Goal: Task Accomplishment & Management: Manage account settings

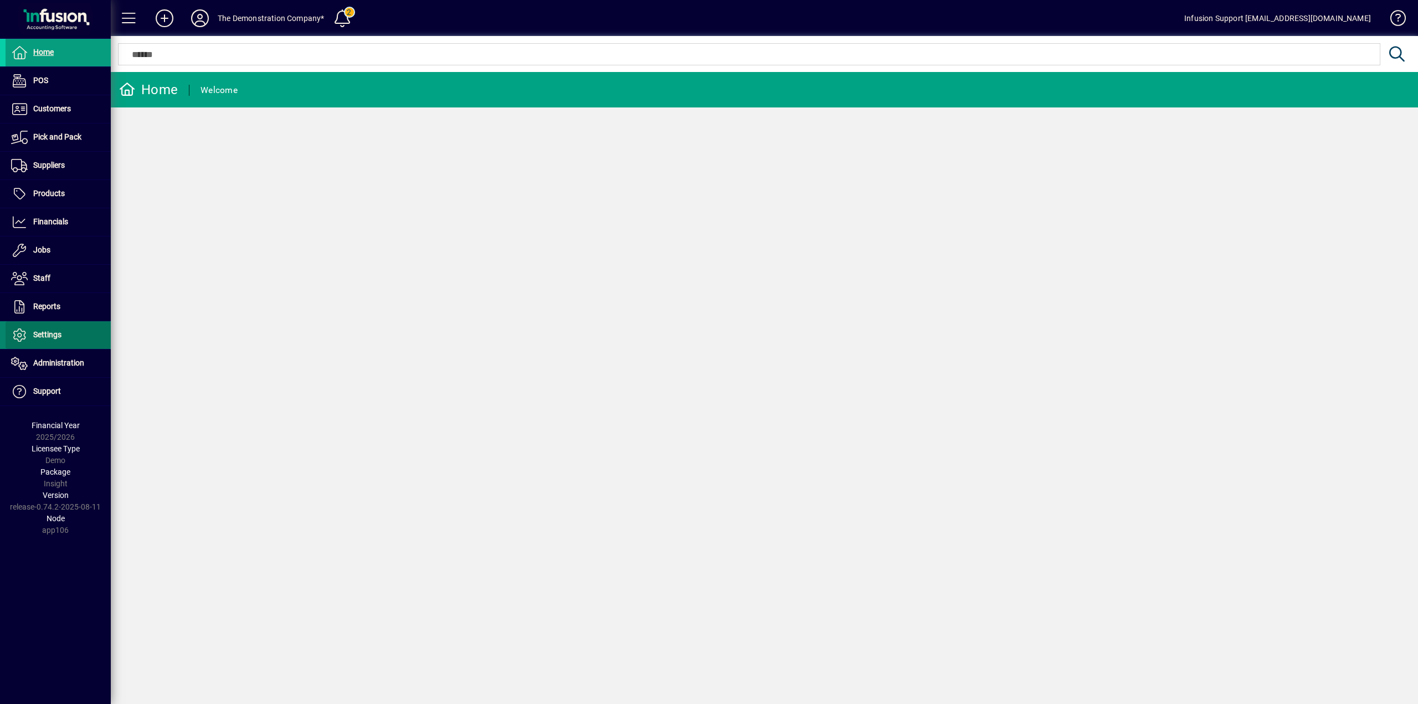
click at [88, 341] on span at bounding box center [58, 335] width 105 height 27
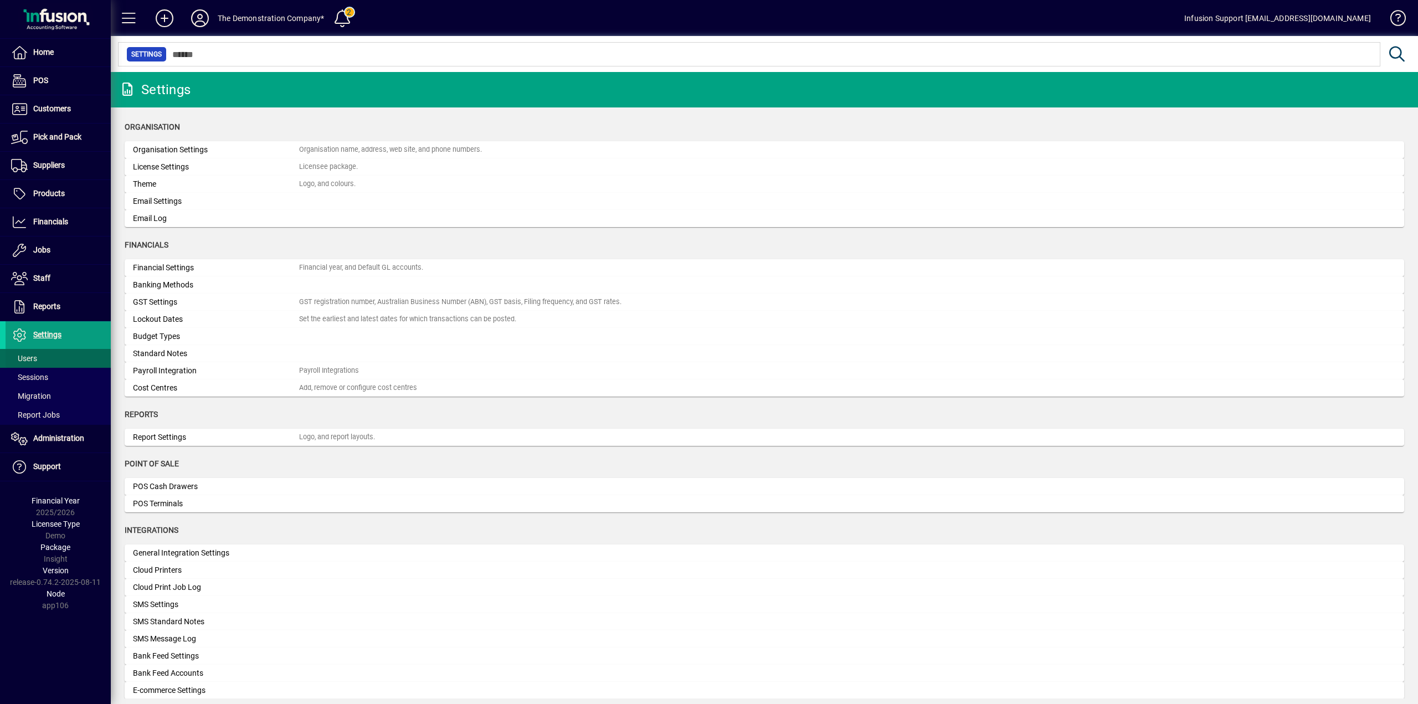
click at [86, 355] on span at bounding box center [58, 358] width 105 height 27
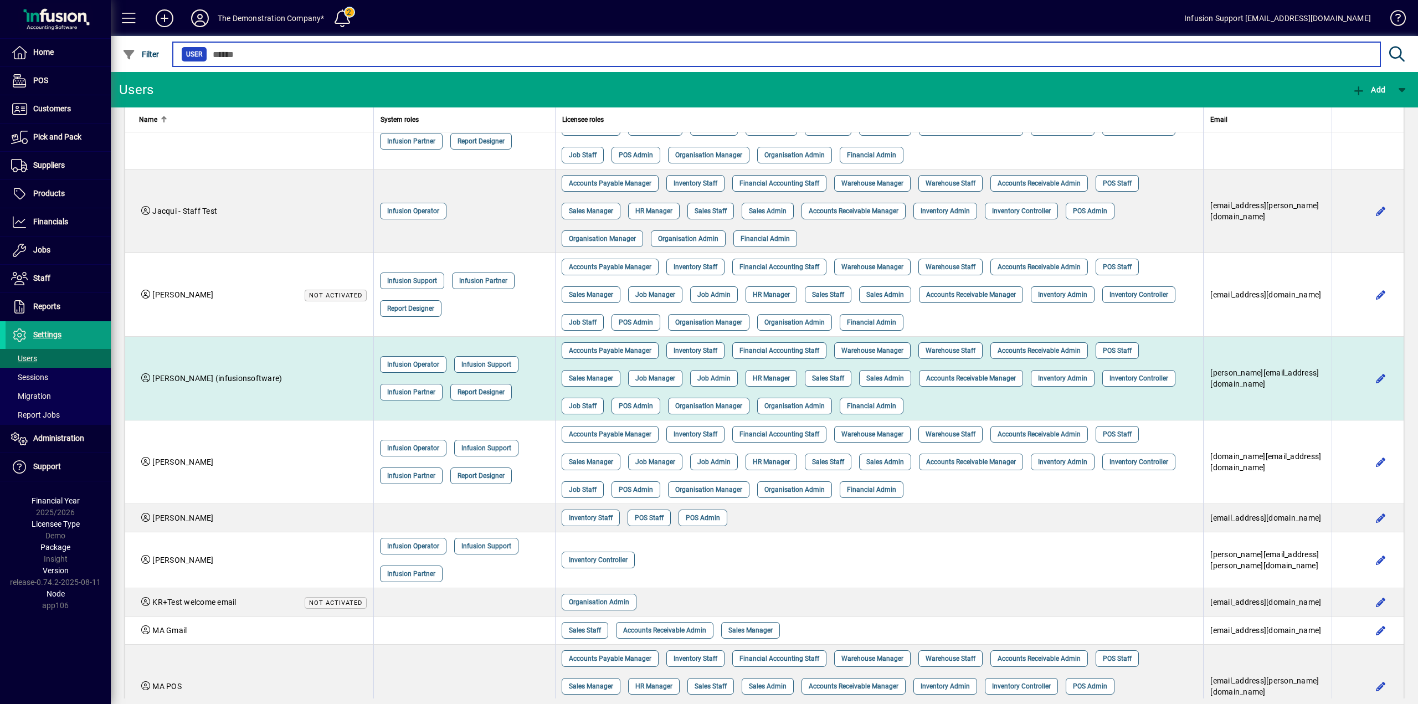
scroll to position [941, 0]
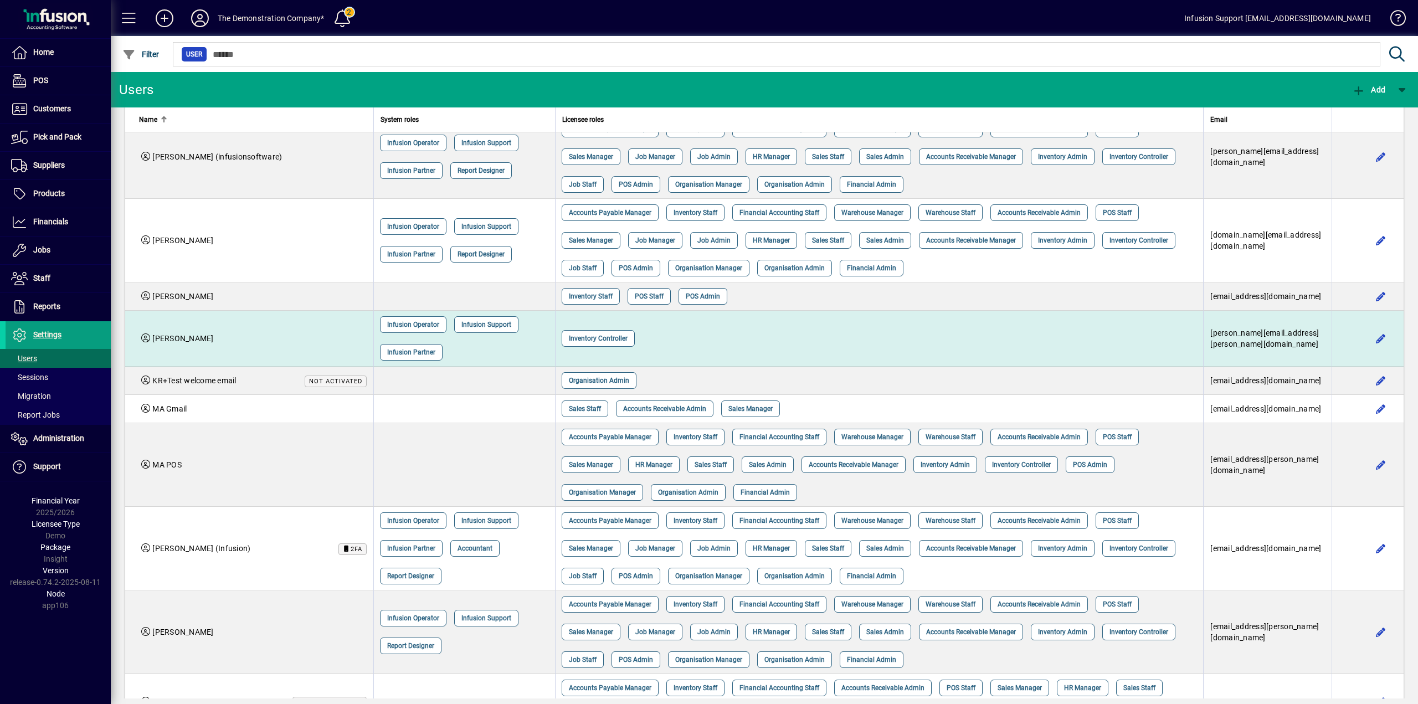
click at [301, 333] on td "Kendall Todd" at bounding box center [249, 339] width 248 height 56
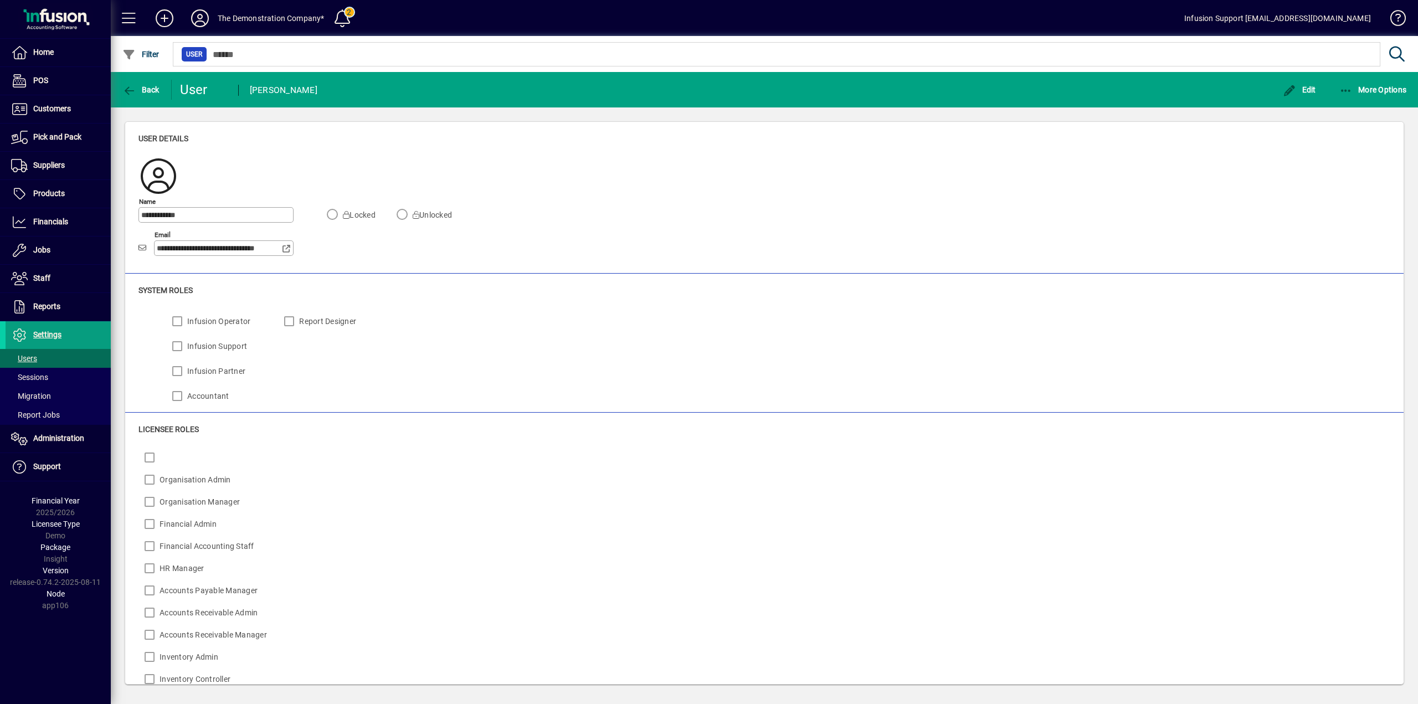
click at [349, 387] on div "Report Designer" at bounding box center [317, 357] width 78 height 100
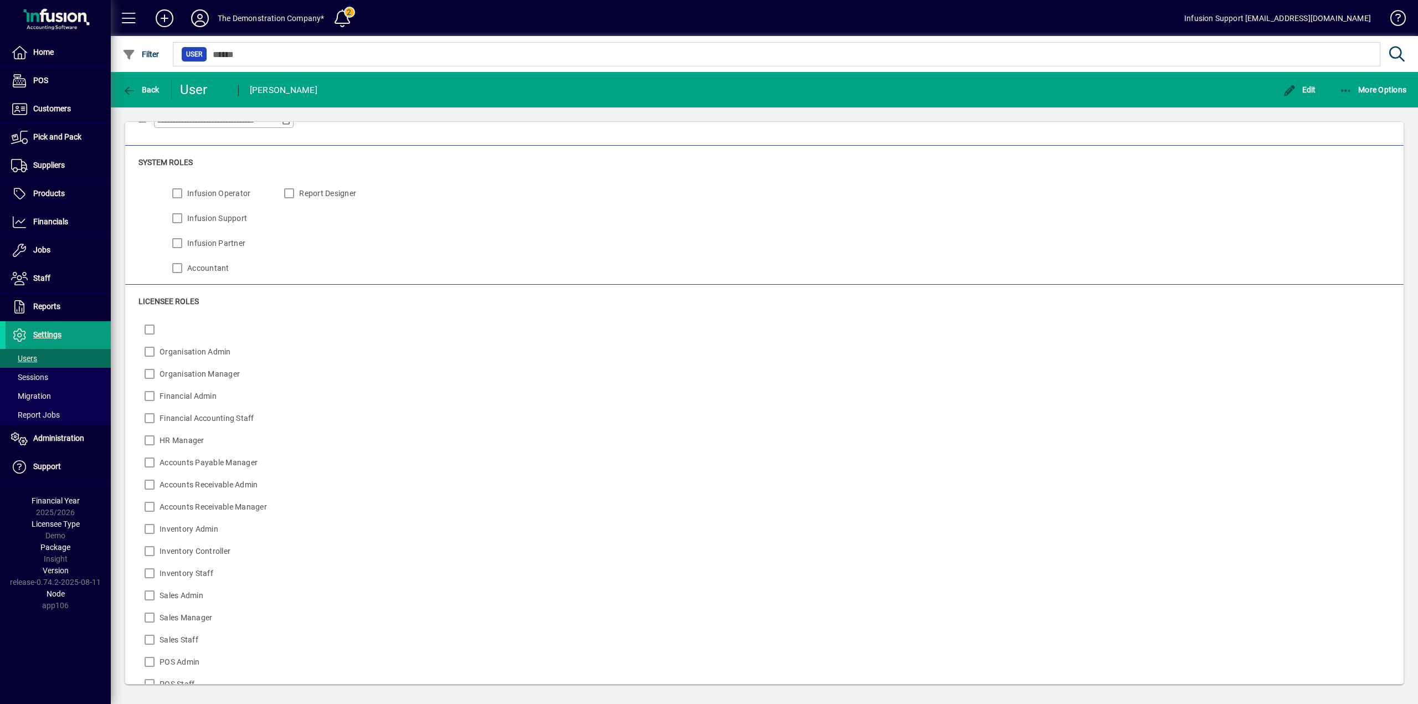
scroll to position [166, 0]
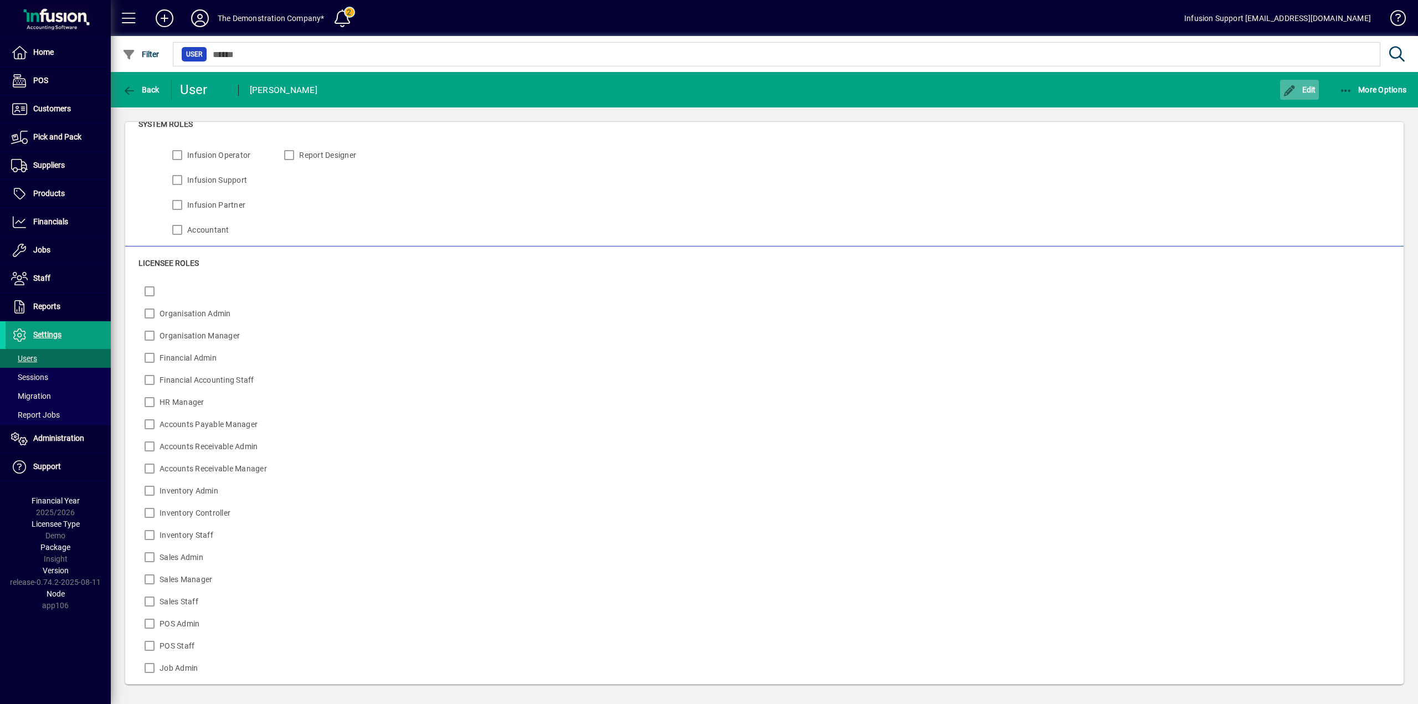
click at [1310, 94] on span "Edit" at bounding box center [1298, 89] width 33 height 9
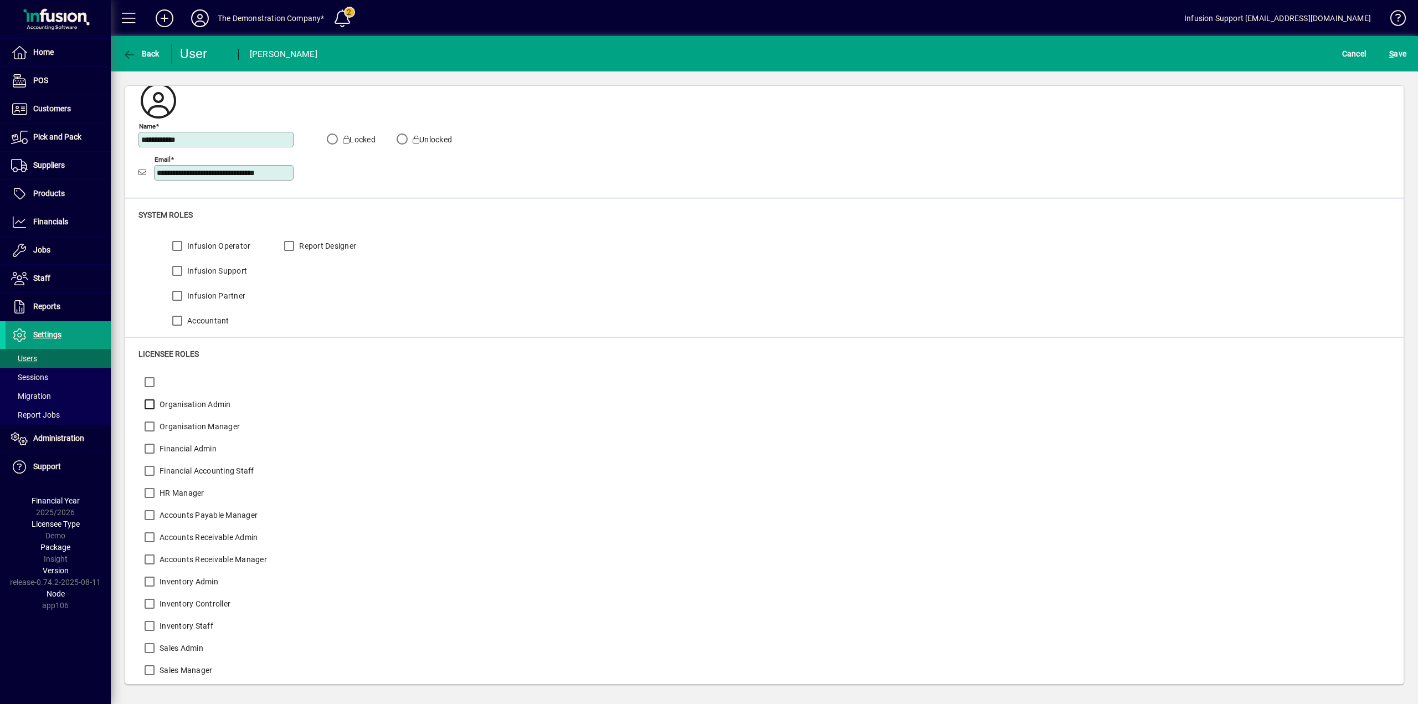
scroll to position [55, 0]
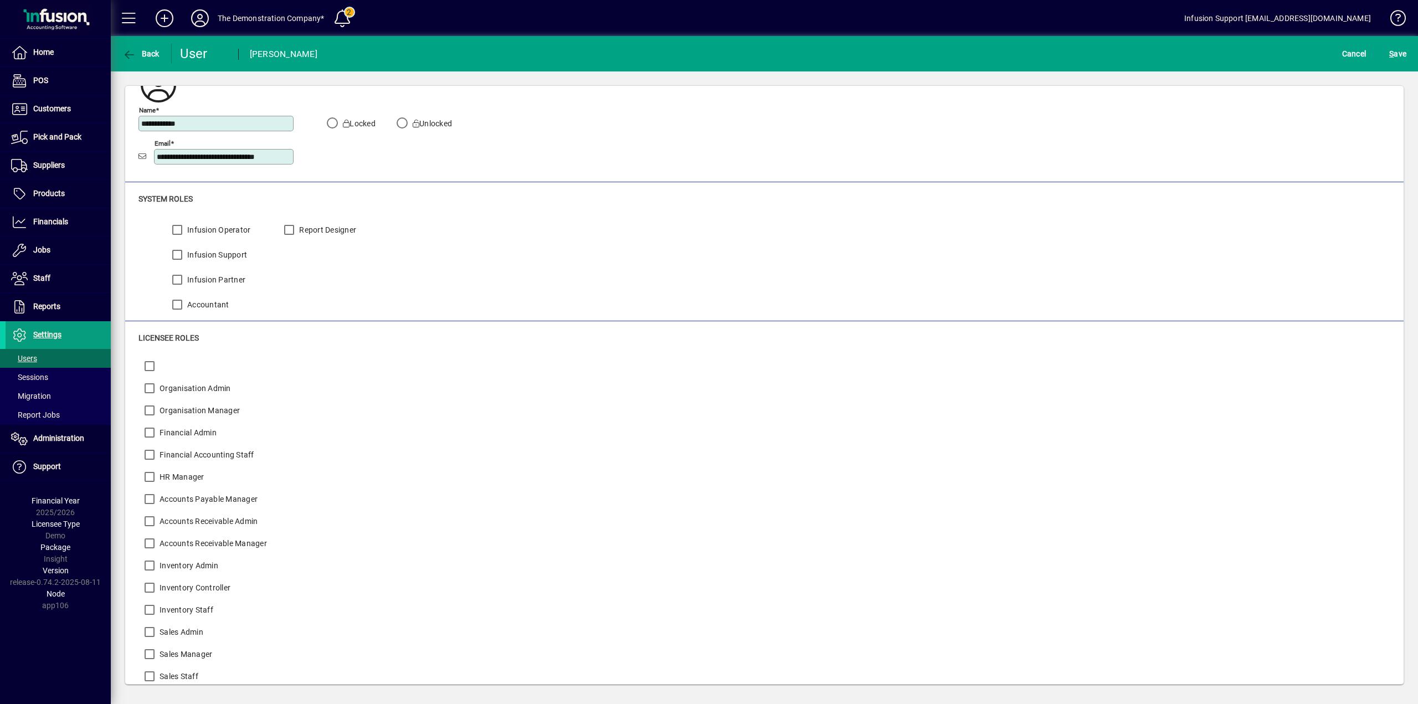
click at [166, 405] on label "Organisation Manager" at bounding box center [198, 410] width 83 height 11
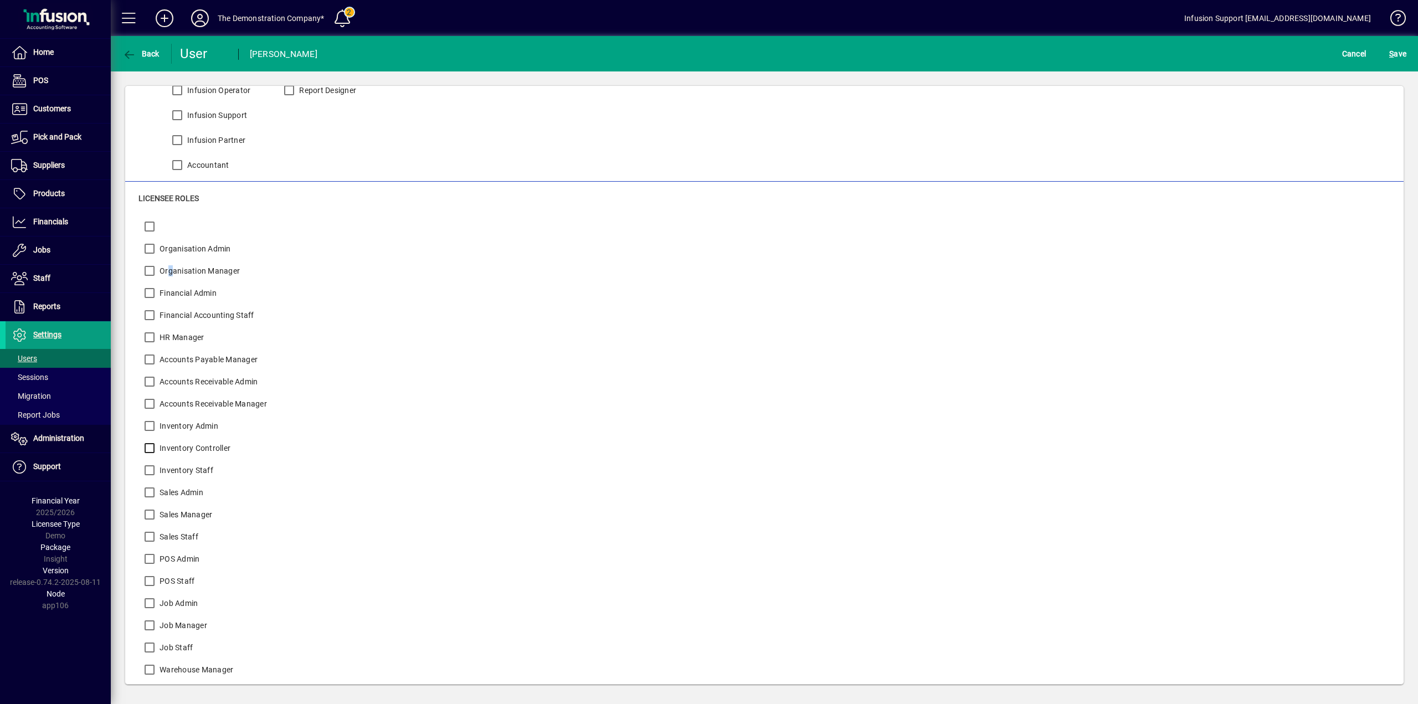
scroll to position [217, 0]
click at [1398, 50] on span "S ave" at bounding box center [1397, 54] width 17 height 18
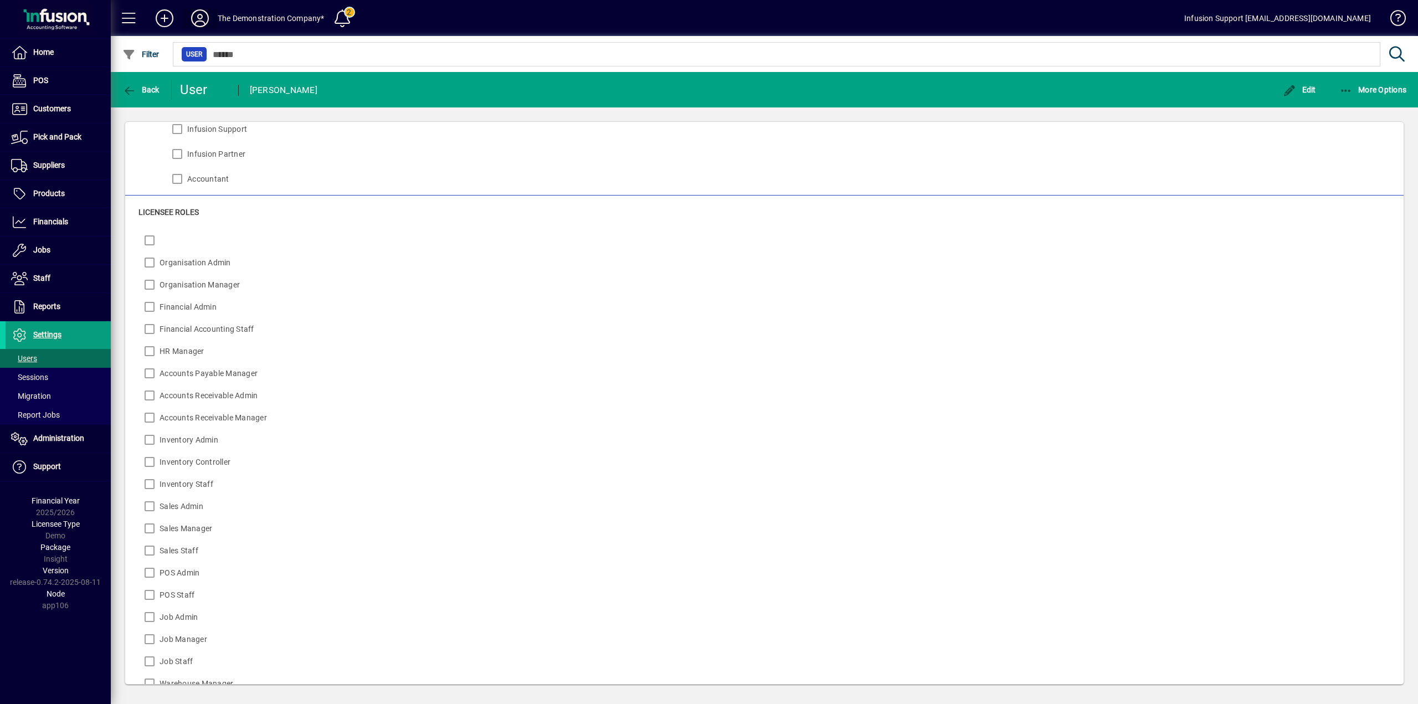
click at [185, 22] on span at bounding box center [199, 18] width 35 height 27
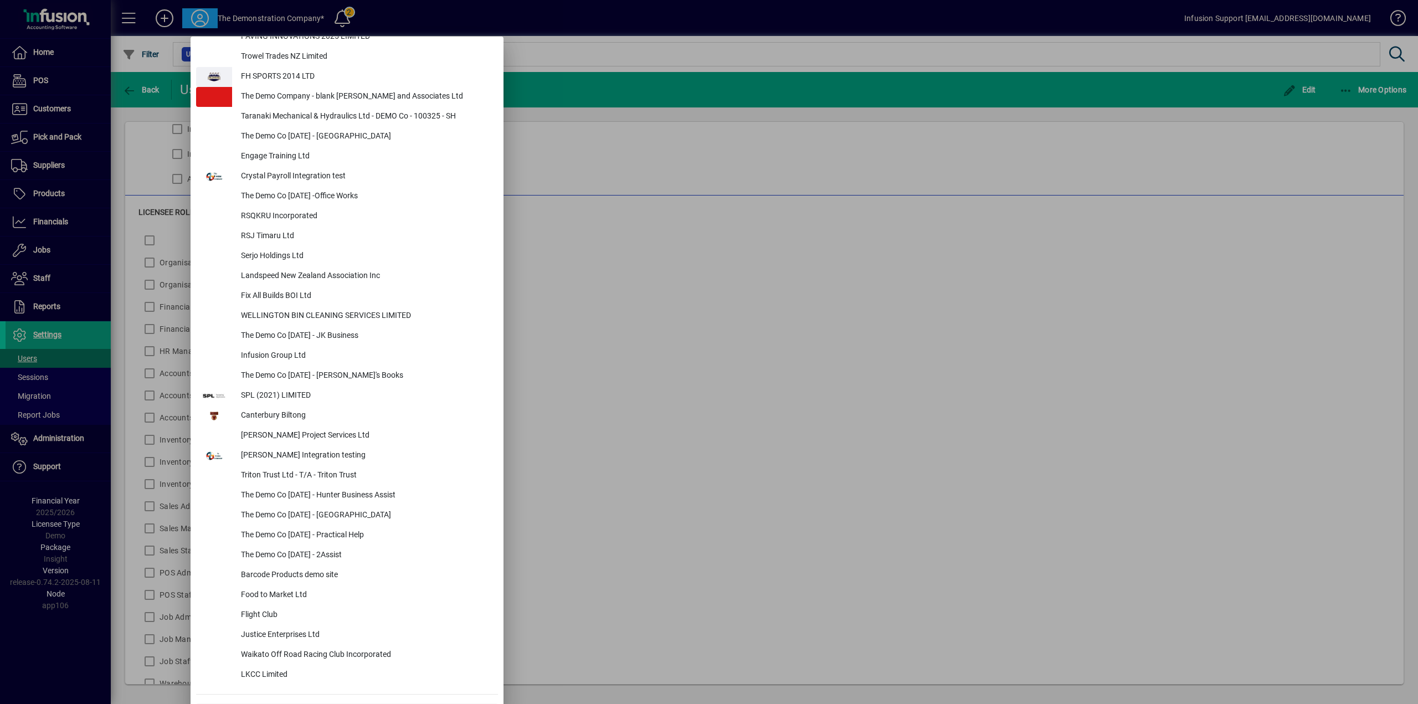
scroll to position [4332, 0]
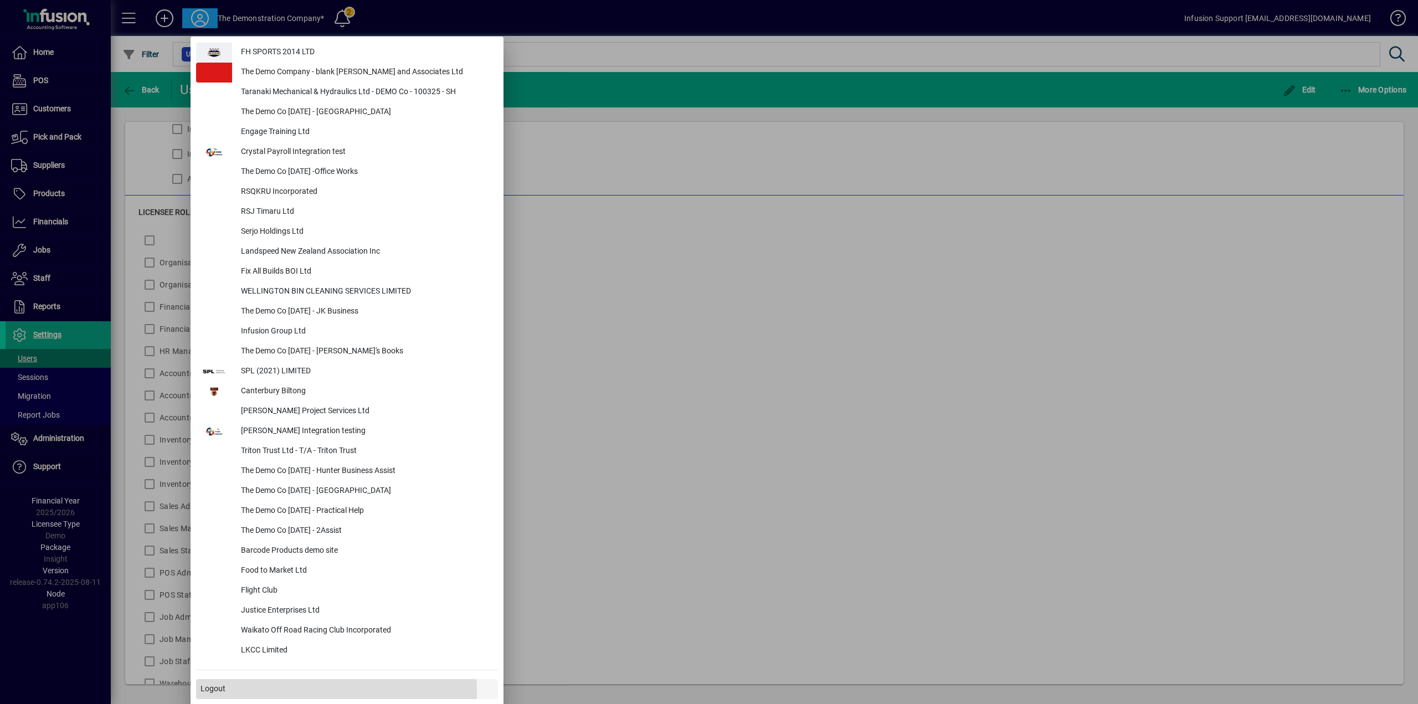
click at [281, 690] on span at bounding box center [347, 689] width 302 height 27
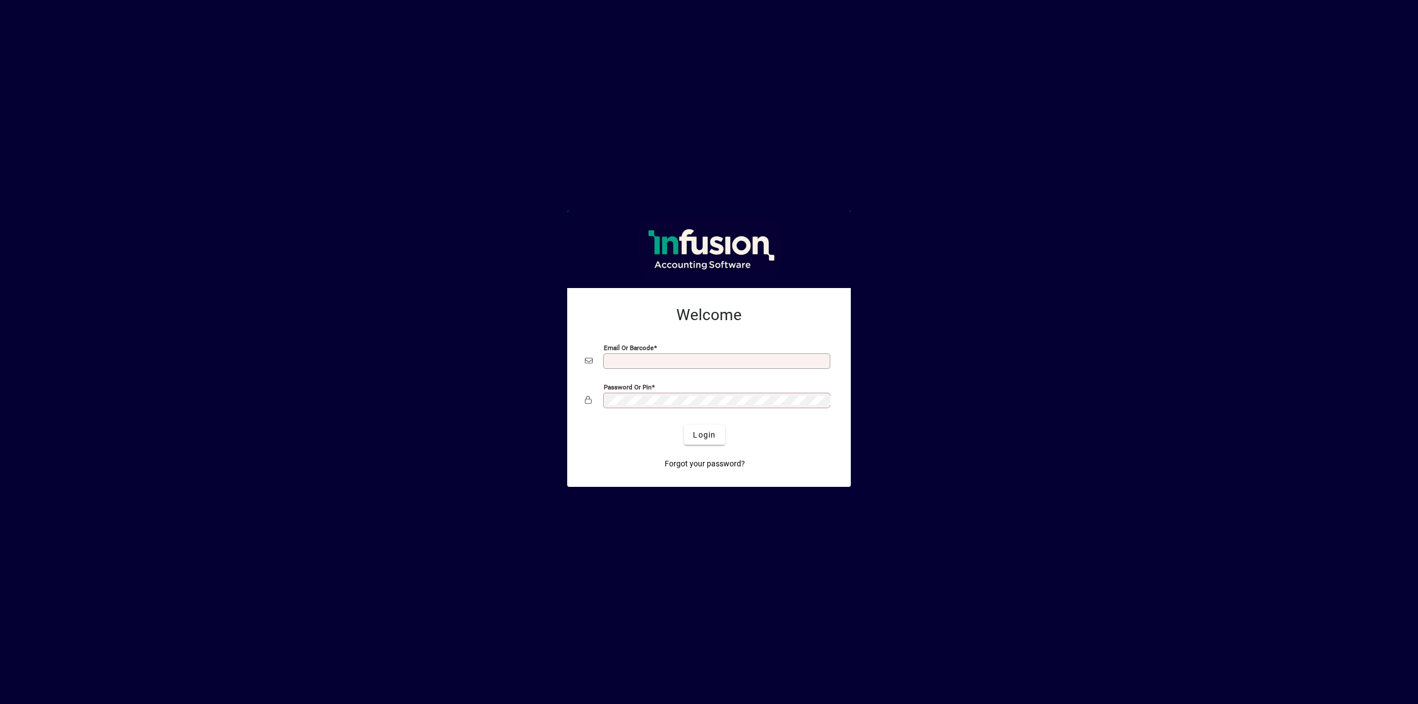
type input "**********"
